Goal: Information Seeking & Learning: Learn about a topic

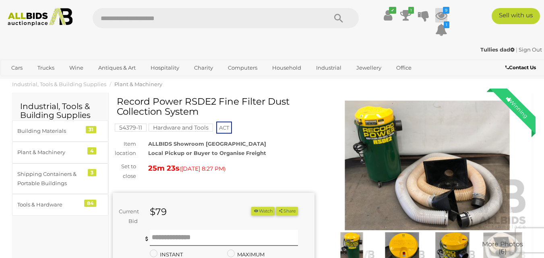
click at [443, 12] on icon "9" at bounding box center [446, 10] width 6 height 7
click at [440, 13] on icon at bounding box center [441, 15] width 12 height 14
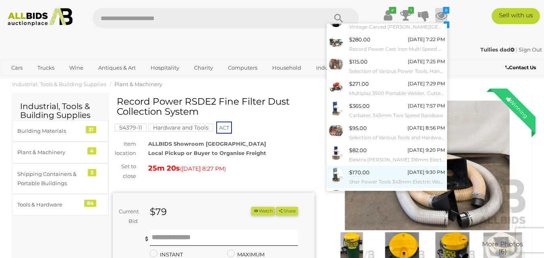
scroll to position [67, 0]
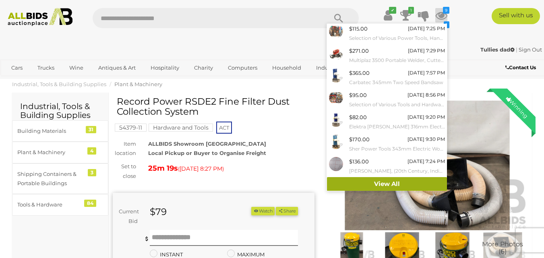
click at [379, 184] on link "View All" at bounding box center [387, 184] width 120 height 14
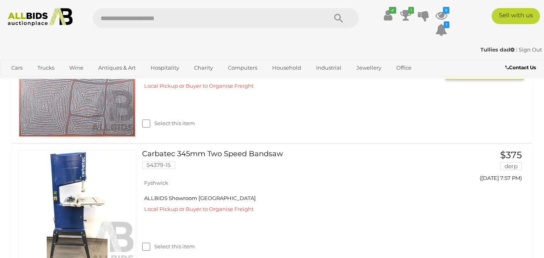
scroll to position [644, 0]
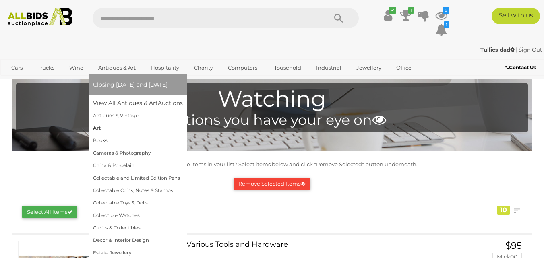
click at [98, 128] on link "Art" at bounding box center [138, 128] width 90 height 12
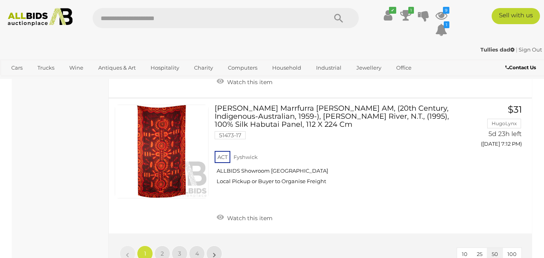
scroll to position [6600, 0]
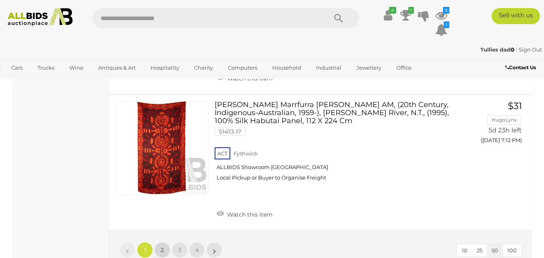
click at [163, 246] on span "2" at bounding box center [162, 249] width 3 height 7
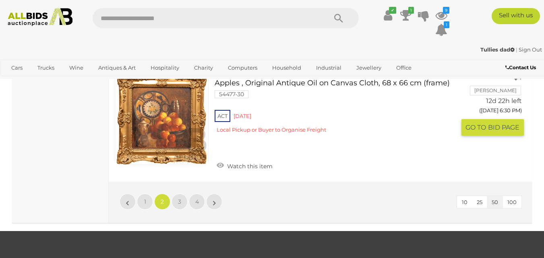
scroll to position [6627, 0]
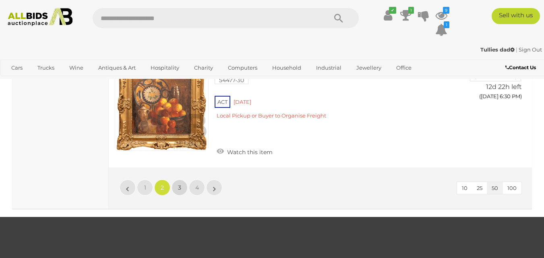
click at [177, 179] on link "3" at bounding box center [179, 187] width 16 height 16
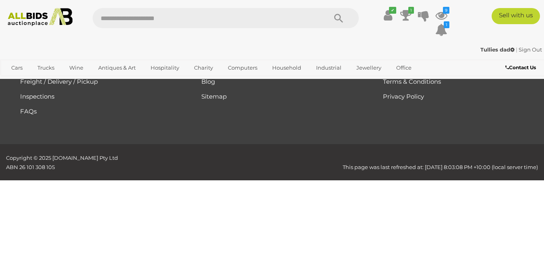
scroll to position [108, 0]
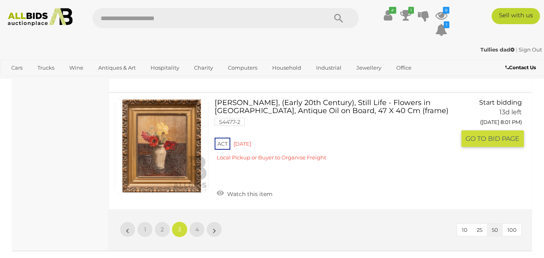
scroll to position [6104, 0]
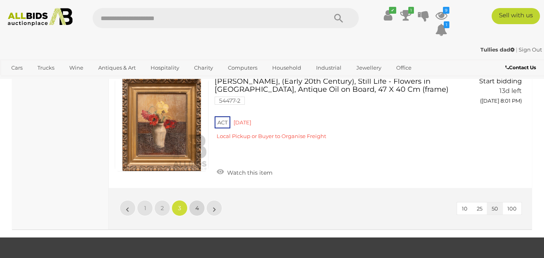
click at [196, 204] on span "4" at bounding box center [197, 207] width 4 height 7
click at [0, 0] on div "Loading auctions..." at bounding box center [0, 0] width 0 height 0
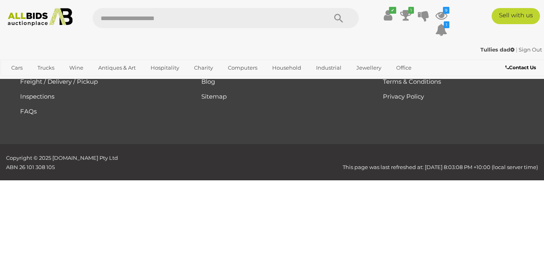
scroll to position [108, 0]
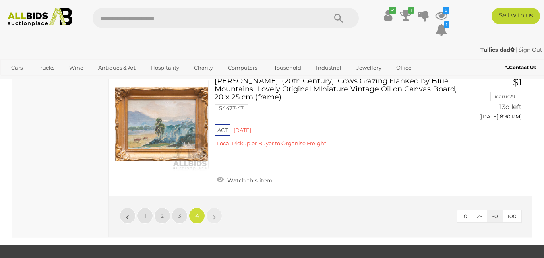
scroll to position [2523, 0]
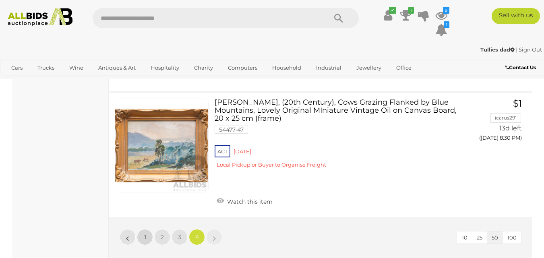
click at [143, 229] on link "1" at bounding box center [145, 237] width 16 height 16
